Goal: Information Seeking & Learning: Learn about a topic

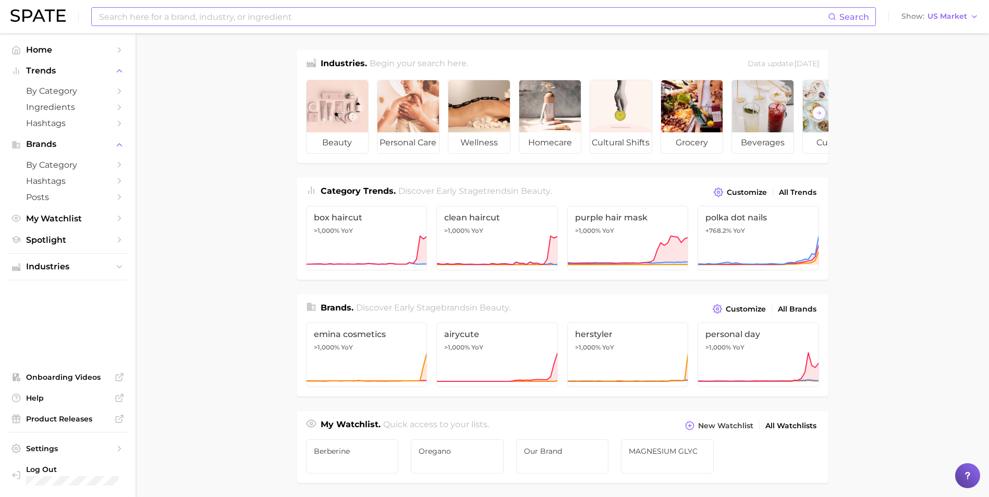
click at [269, 15] on input at bounding box center [463, 17] width 730 height 18
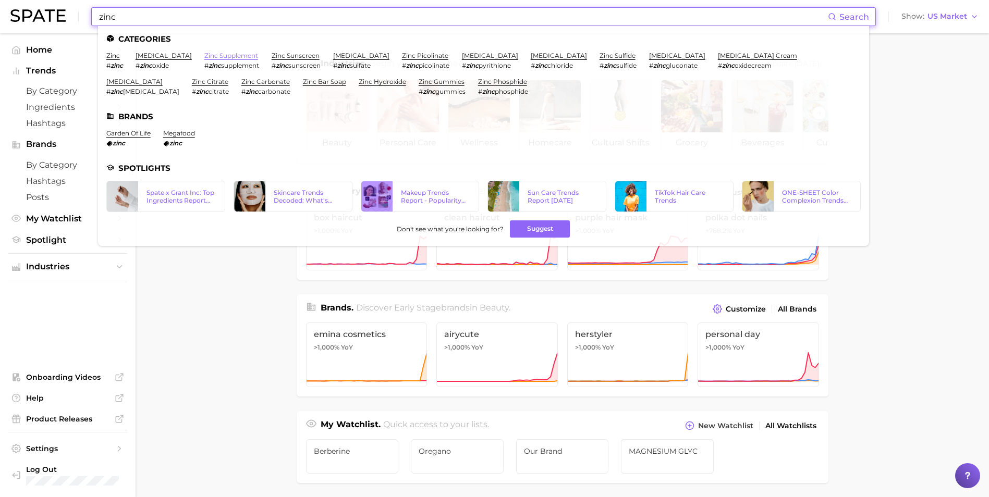
type input "zinc"
click at [220, 56] on link "zinc supplement" at bounding box center [231, 56] width 54 height 8
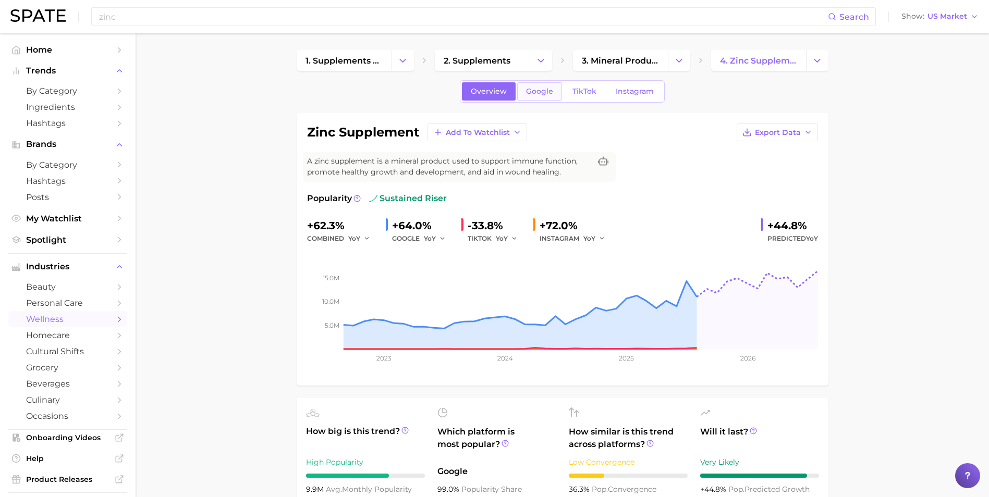
click at [538, 94] on span "Google" at bounding box center [539, 91] width 27 height 9
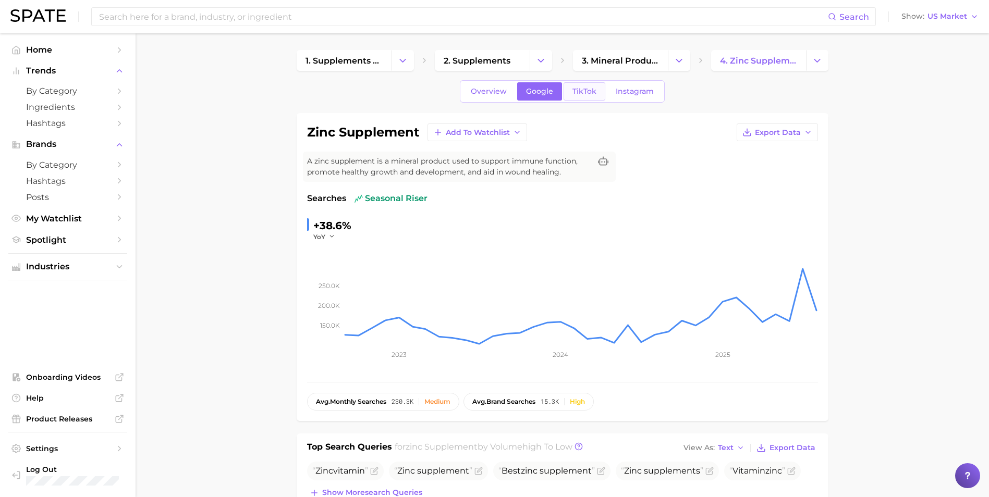
click at [581, 91] on span "TikTok" at bounding box center [584, 91] width 24 height 9
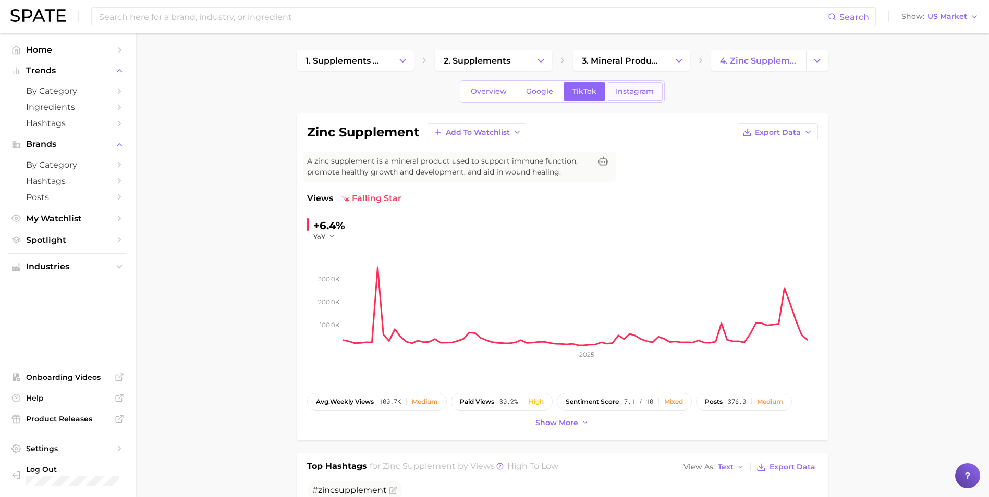
click at [627, 91] on span "Instagram" at bounding box center [635, 91] width 38 height 9
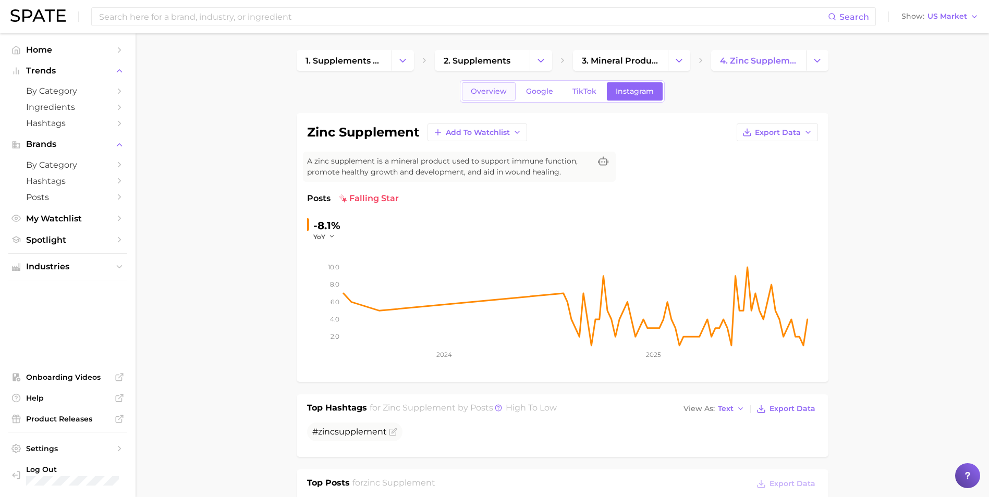
click at [490, 91] on span "Overview" at bounding box center [489, 91] width 36 height 9
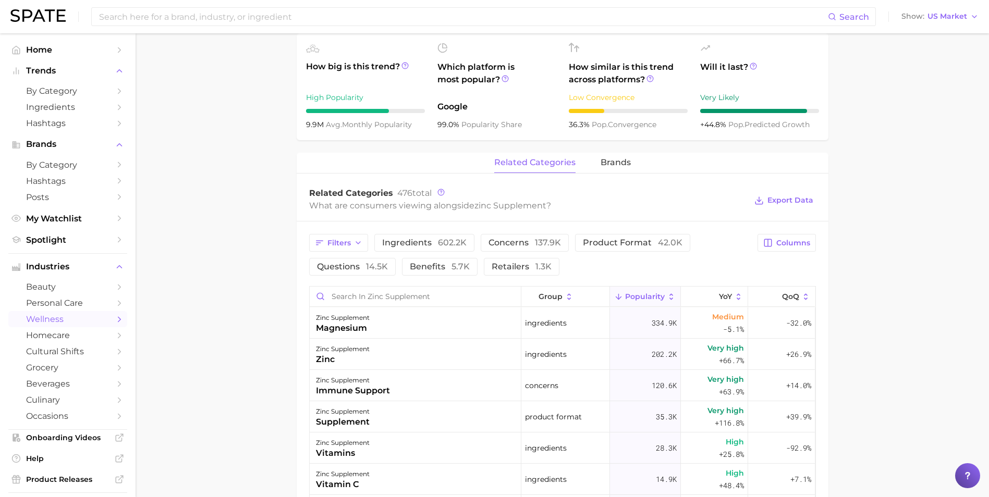
scroll to position [469, 0]
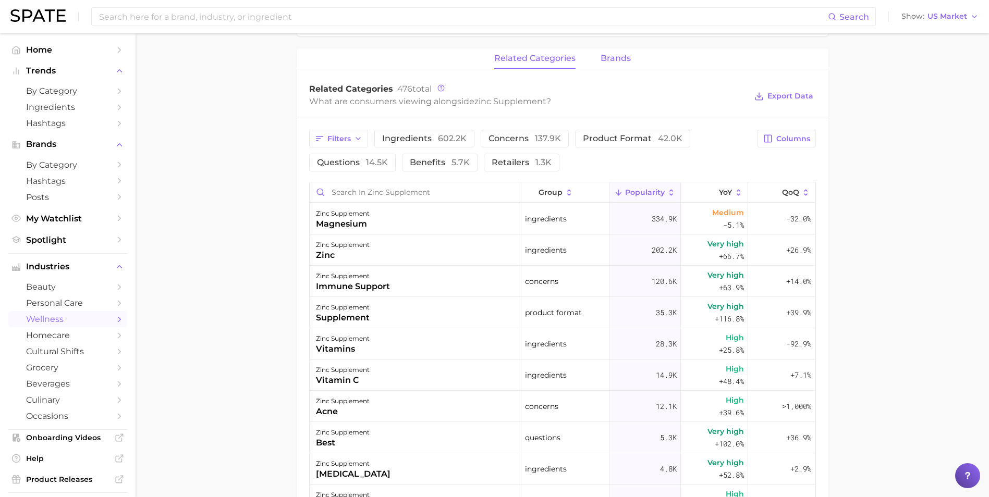
click at [619, 57] on span "brands" at bounding box center [616, 58] width 30 height 9
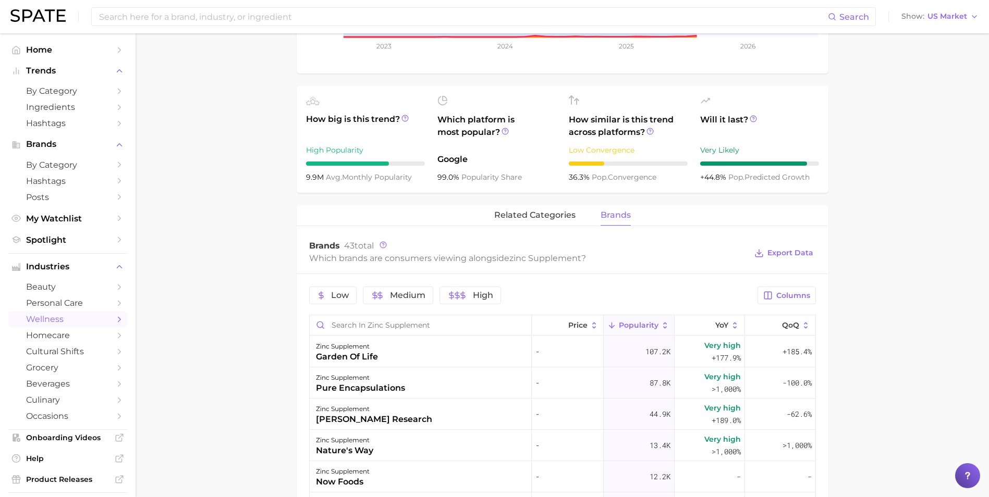
scroll to position [313, 0]
click at [558, 218] on span "related categories" at bounding box center [534, 214] width 81 height 9
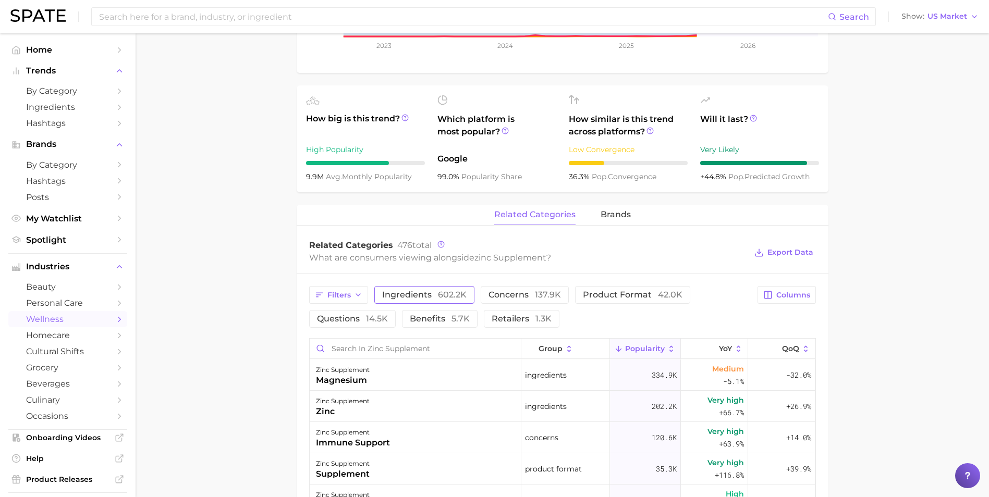
click at [410, 296] on span "ingredients 602.2k" at bounding box center [424, 295] width 84 height 8
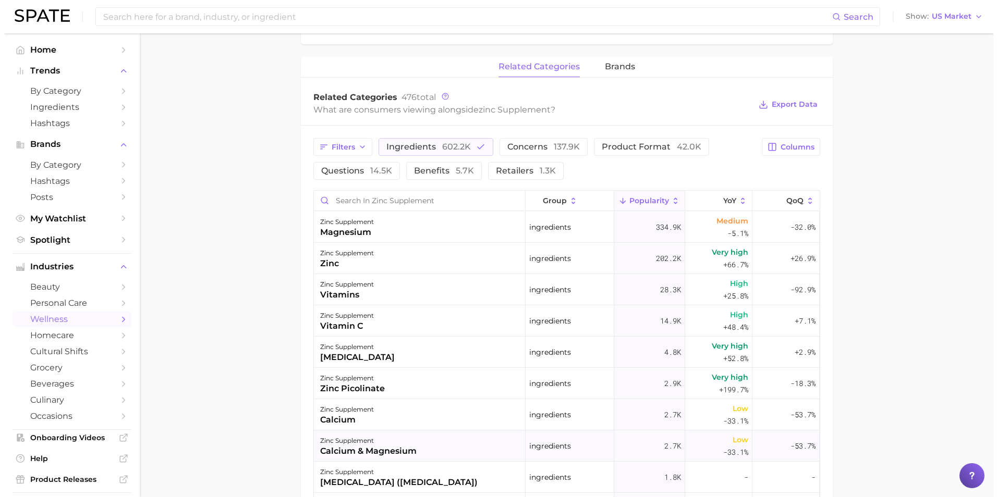
scroll to position [574, 0]
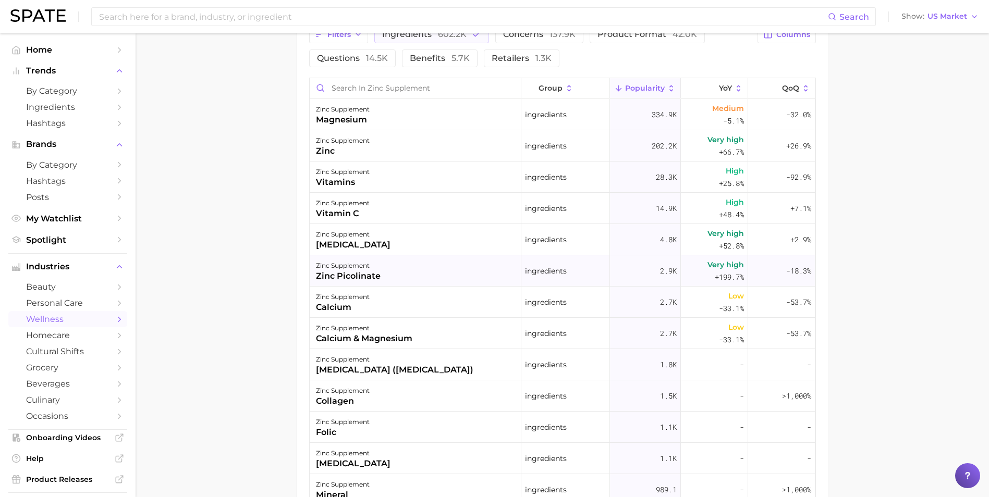
click at [364, 275] on div "zinc picolinate" at bounding box center [348, 276] width 65 height 13
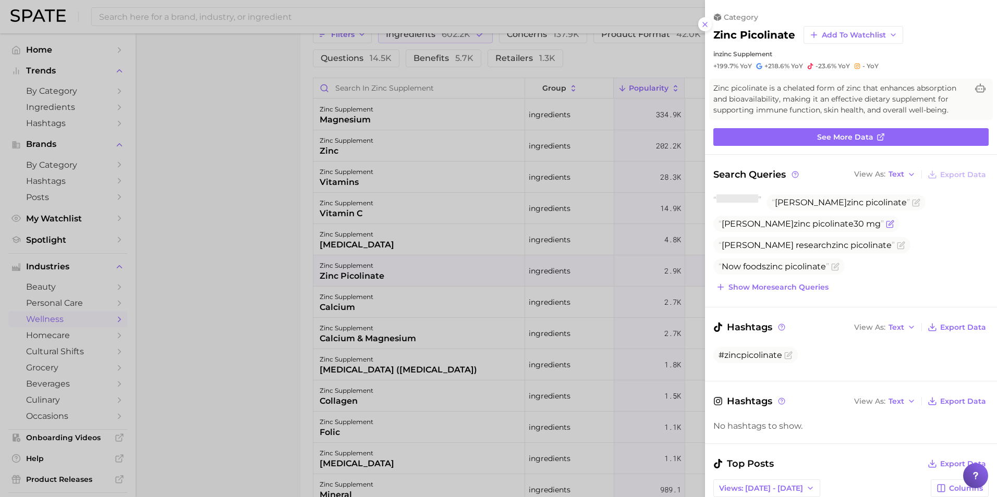
scroll to position [0, 0]
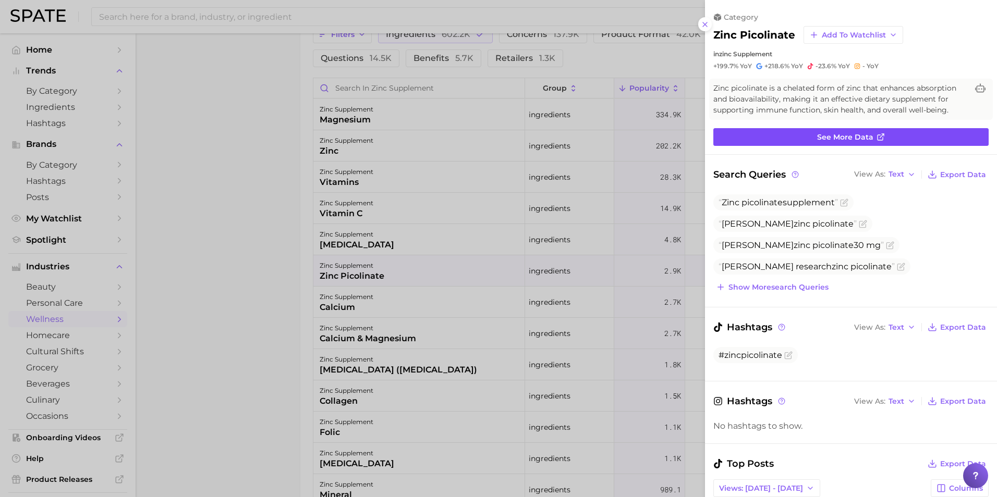
click at [857, 136] on span "See more data" at bounding box center [845, 137] width 56 height 9
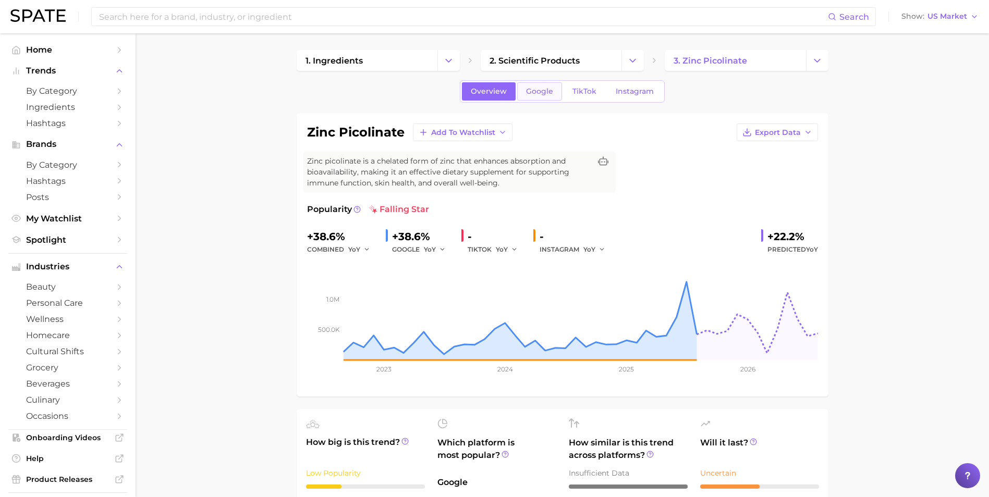
click at [532, 88] on span "Google" at bounding box center [539, 91] width 27 height 9
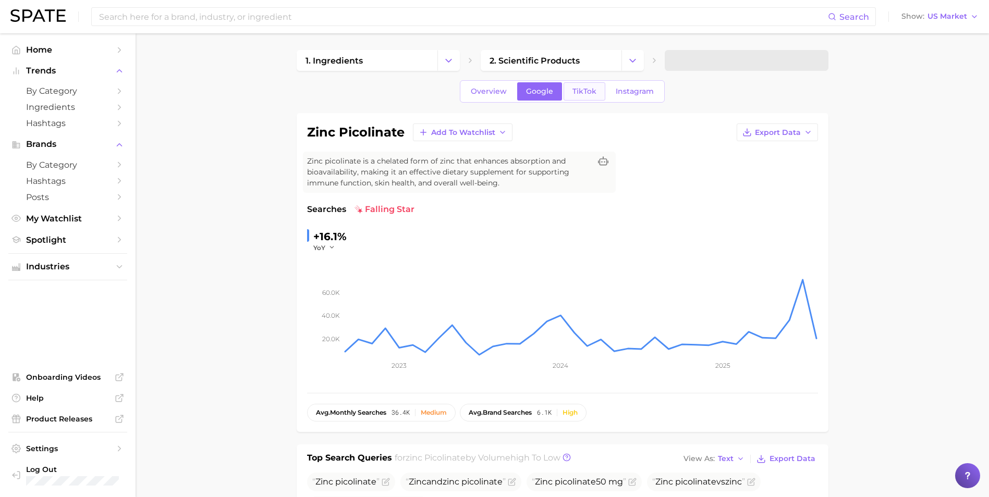
click at [596, 90] on link "TikTok" at bounding box center [585, 91] width 42 height 18
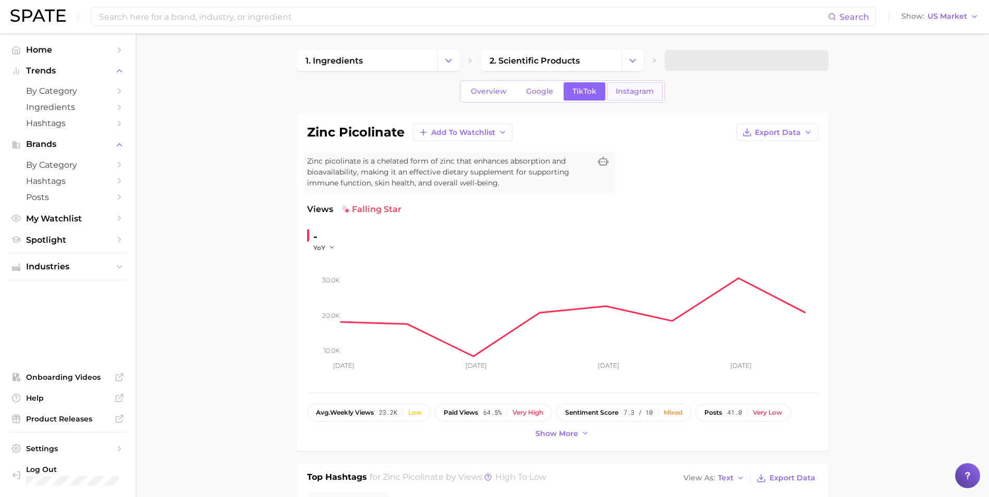
click at [641, 87] on span "Instagram" at bounding box center [635, 91] width 38 height 9
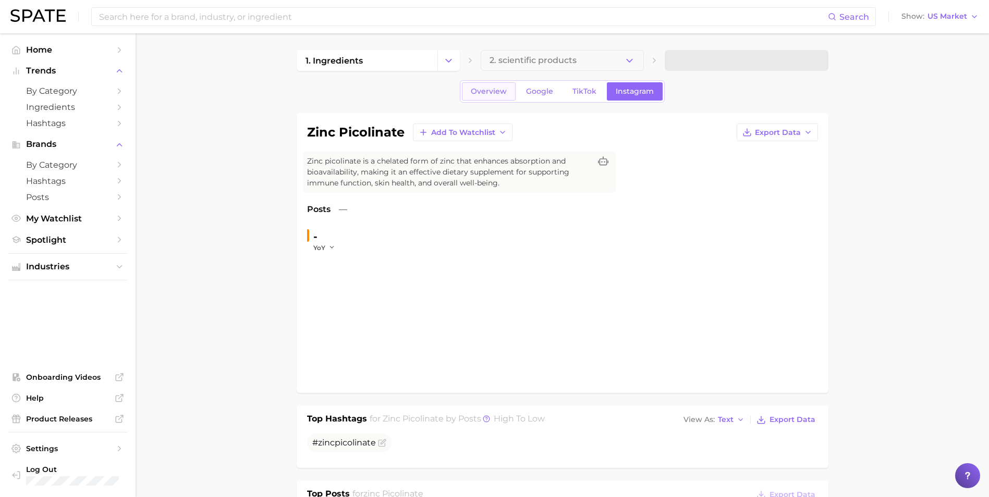
click at [495, 94] on span "Overview" at bounding box center [489, 91] width 36 height 9
